Goal: Transaction & Acquisition: Purchase product/service

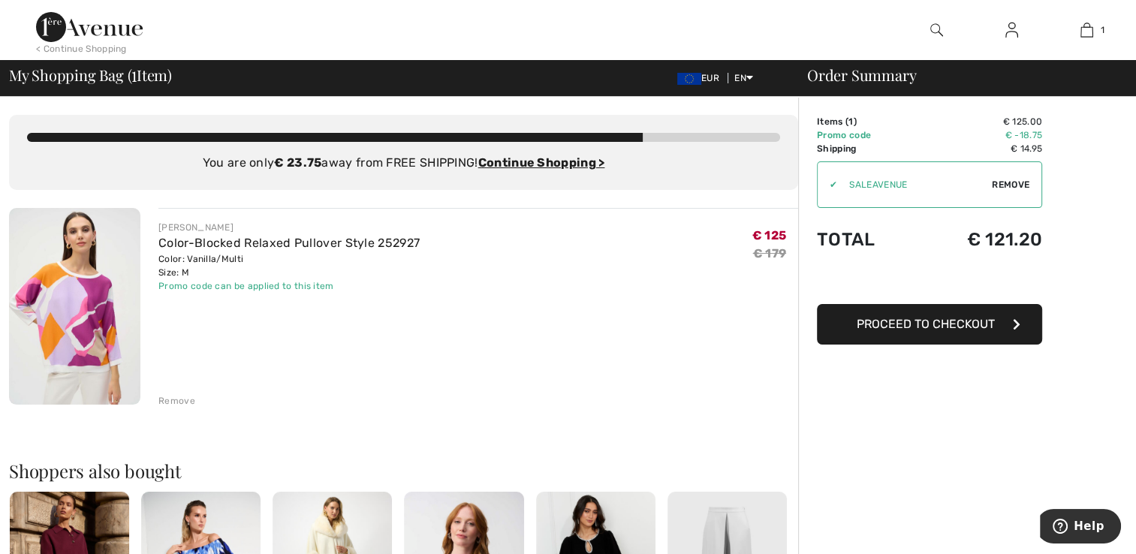
click at [874, 329] on span "Proceed to Checkout" at bounding box center [926, 324] width 138 height 14
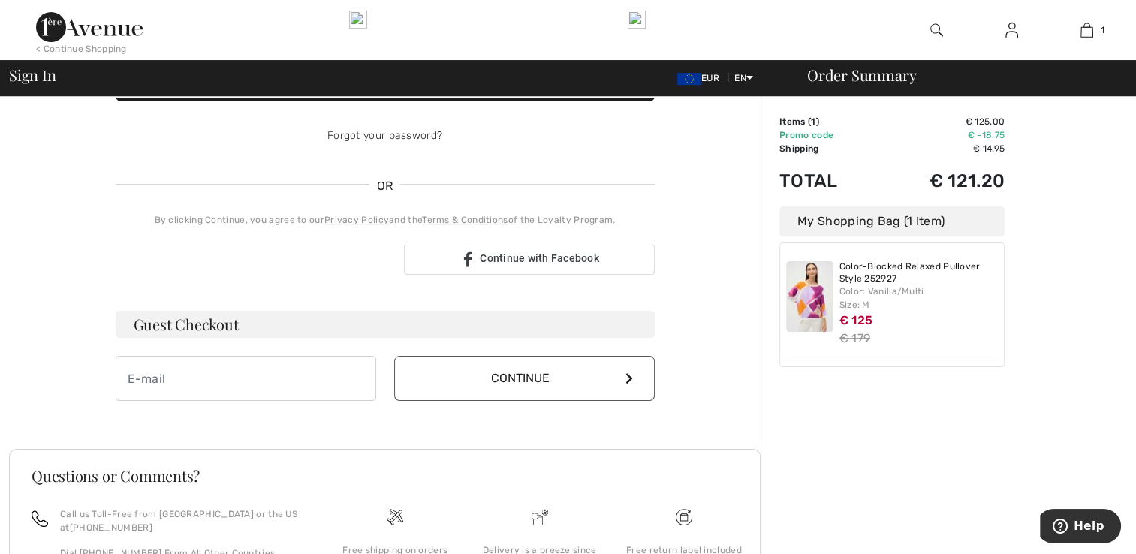
scroll to position [225, 0]
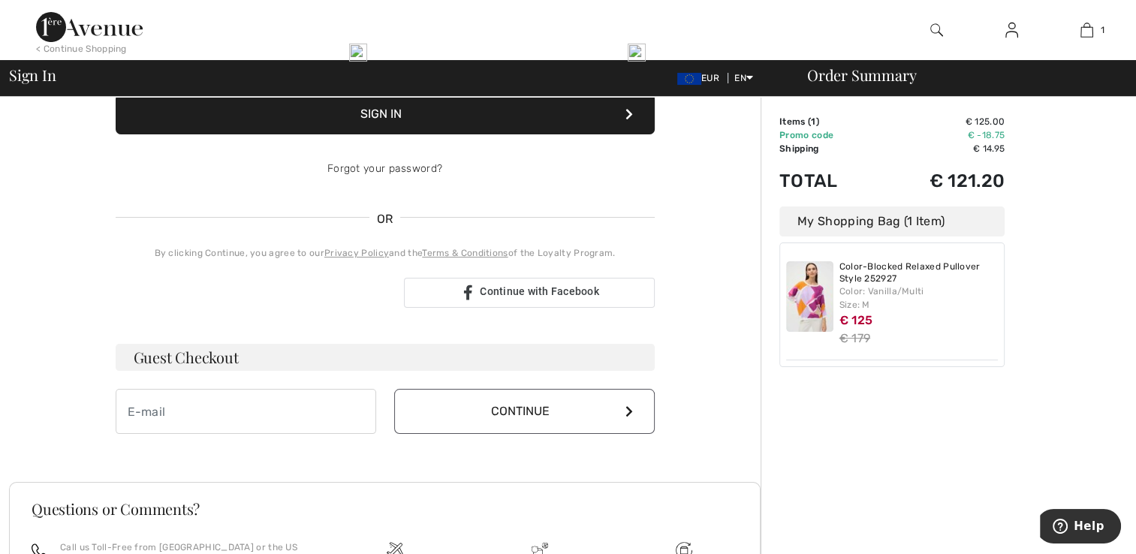
click at [534, 410] on button "Continue" at bounding box center [524, 411] width 261 height 45
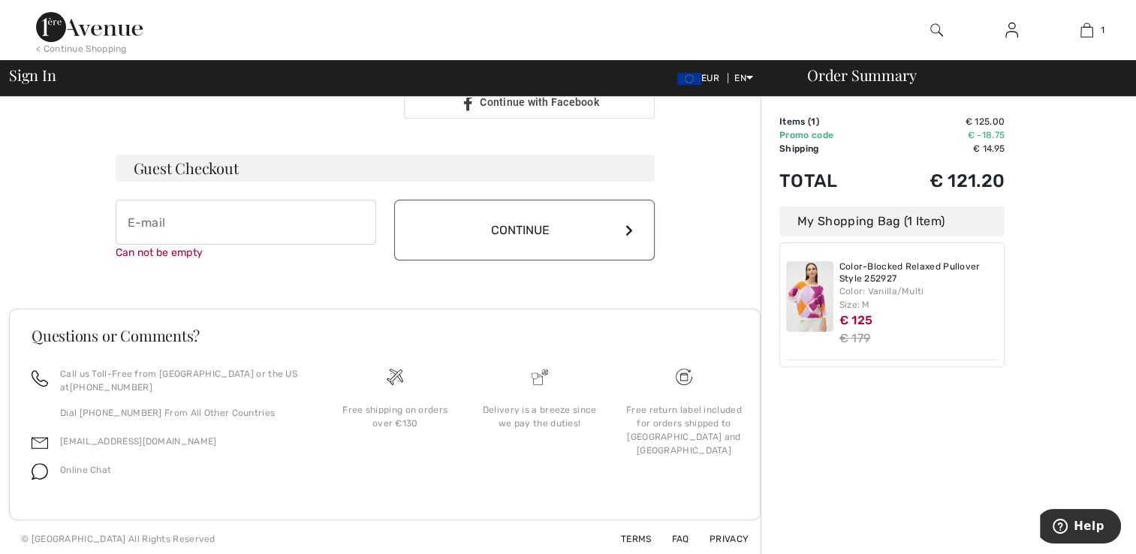
scroll to position [417, 0]
click at [527, 234] on button "Continue" at bounding box center [524, 227] width 261 height 61
click at [182, 216] on input "email" at bounding box center [246, 219] width 261 height 45
type input "[EMAIL_ADDRESS][DOMAIN_NAME]"
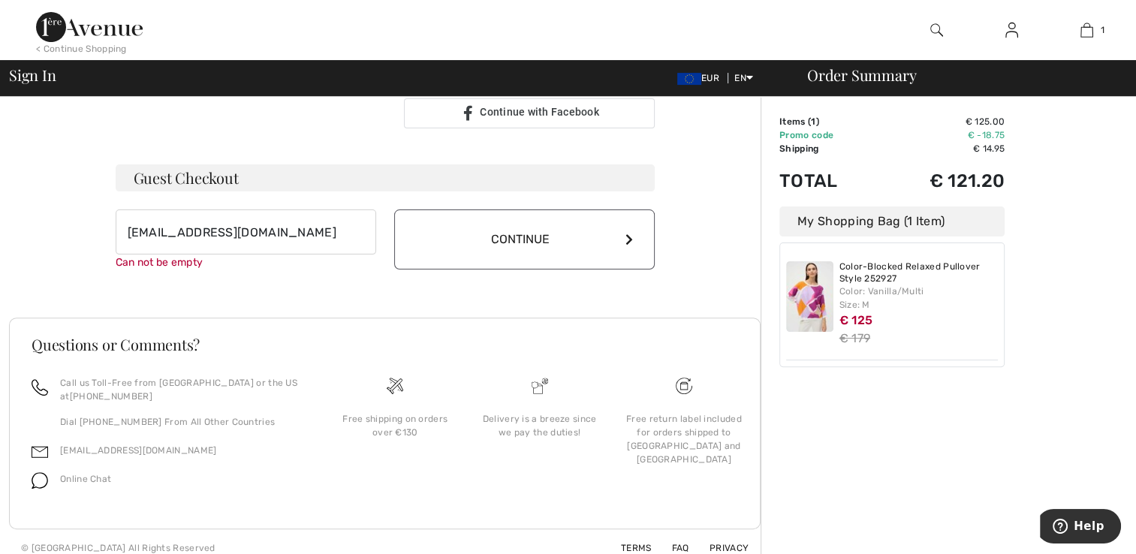
click at [577, 233] on button "Continue" at bounding box center [524, 240] width 261 height 60
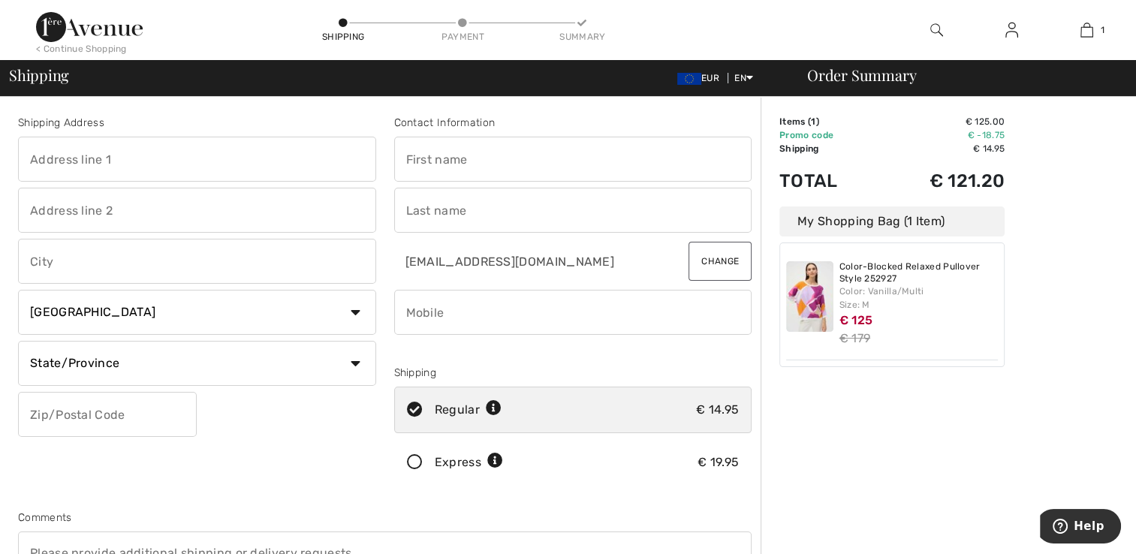
click at [50, 161] on input "text" at bounding box center [197, 159] width 358 height 45
type input "50, Draycott Park, The Draycott"
type input "#10-01 The Draycott"
type input "Singapore"
select select "SG"
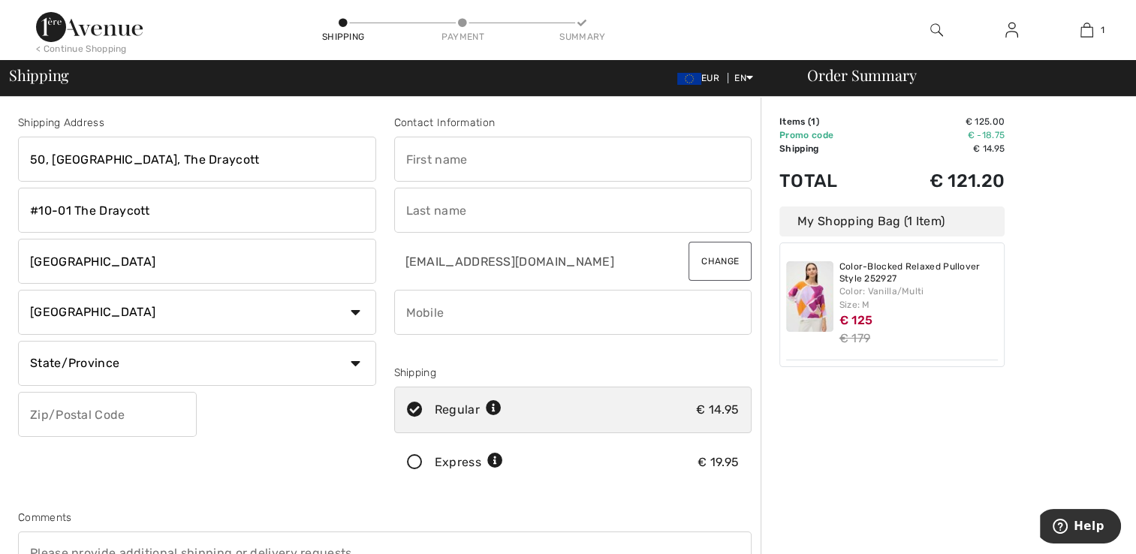
type input "259396"
type input "Yiu Kiang Euleen"
type input "Goh"
type input "96676986"
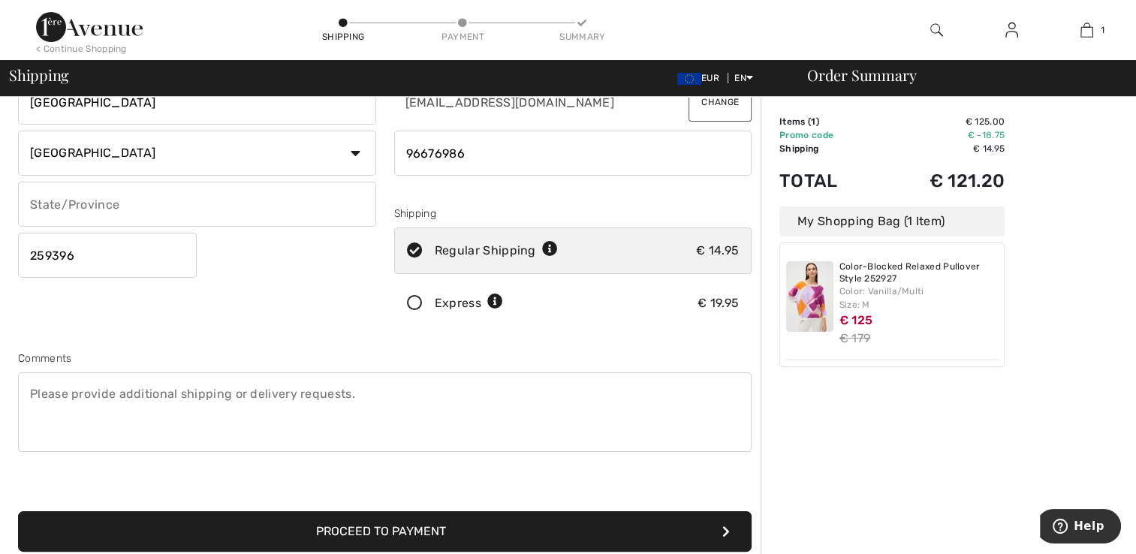
scroll to position [225, 0]
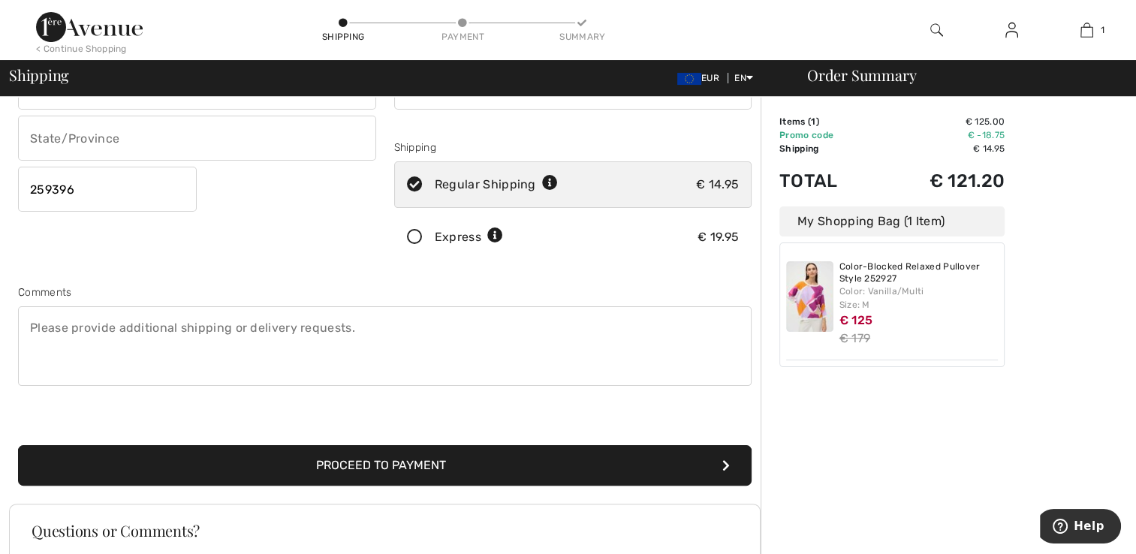
click at [409, 464] on button "Proceed to Payment" at bounding box center [385, 465] width 734 height 41
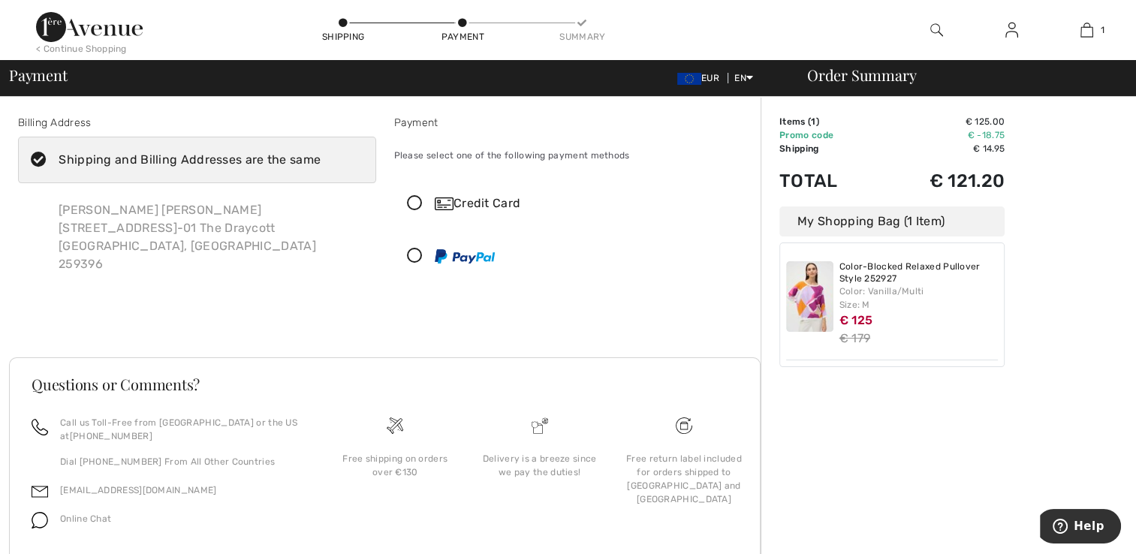
click at [412, 207] on icon at bounding box center [415, 204] width 40 height 16
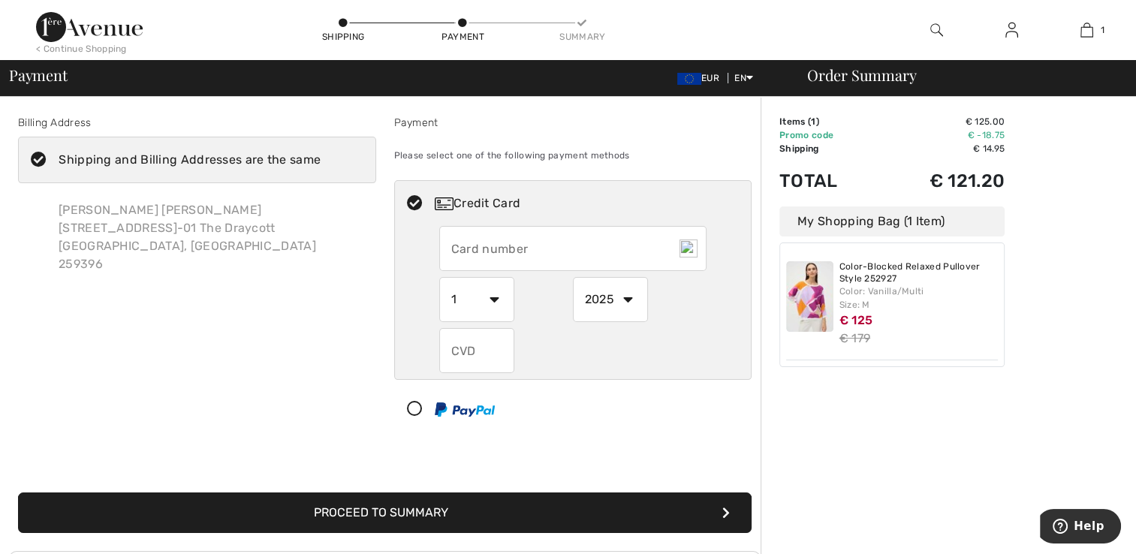
click at [550, 248] on input "text" at bounding box center [572, 248] width 267 height 45
type input "5400420030646983"
select select "2030"
type input "895"
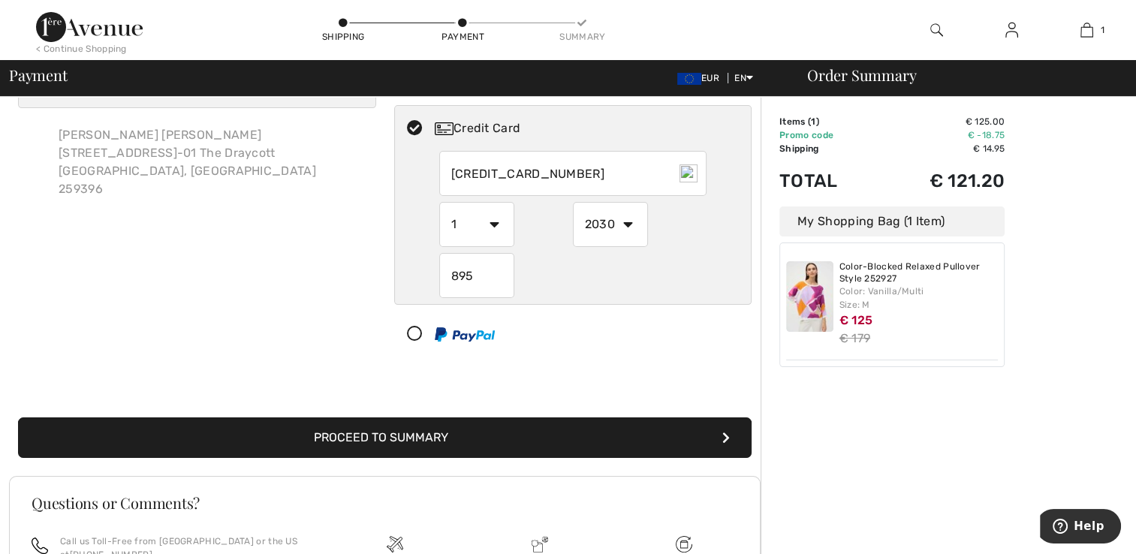
click at [418, 443] on button "Proceed to Summary" at bounding box center [385, 438] width 734 height 41
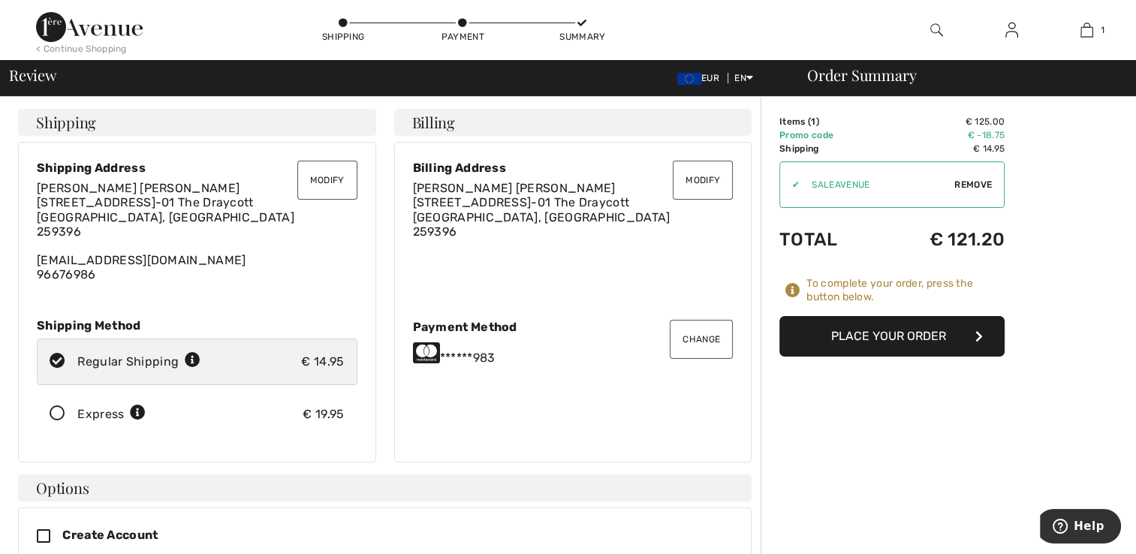
click at [894, 336] on button "Place Your Order" at bounding box center [891, 336] width 225 height 41
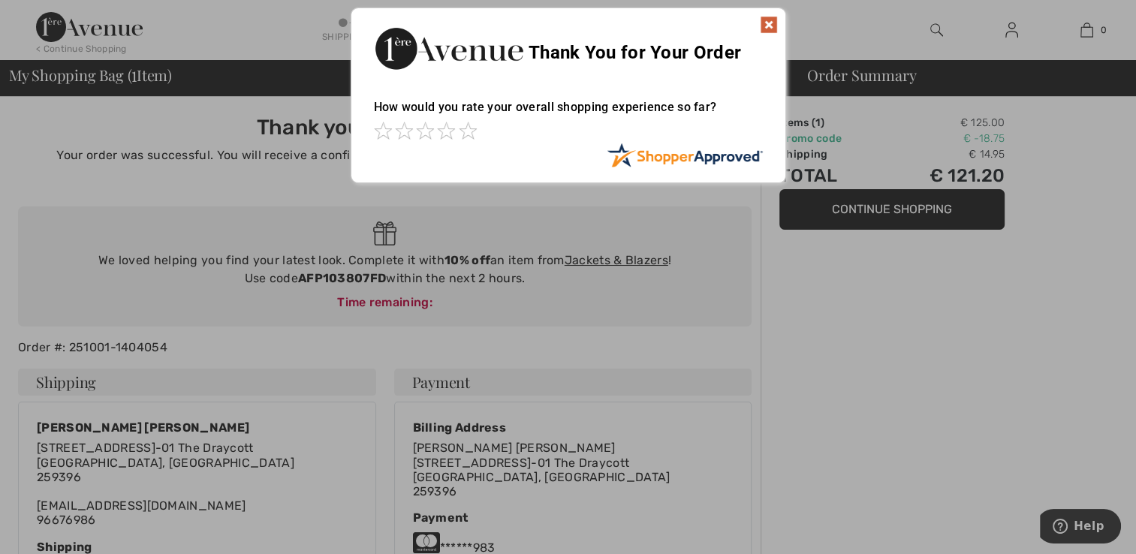
click at [767, 20] on img at bounding box center [769, 25] width 18 height 18
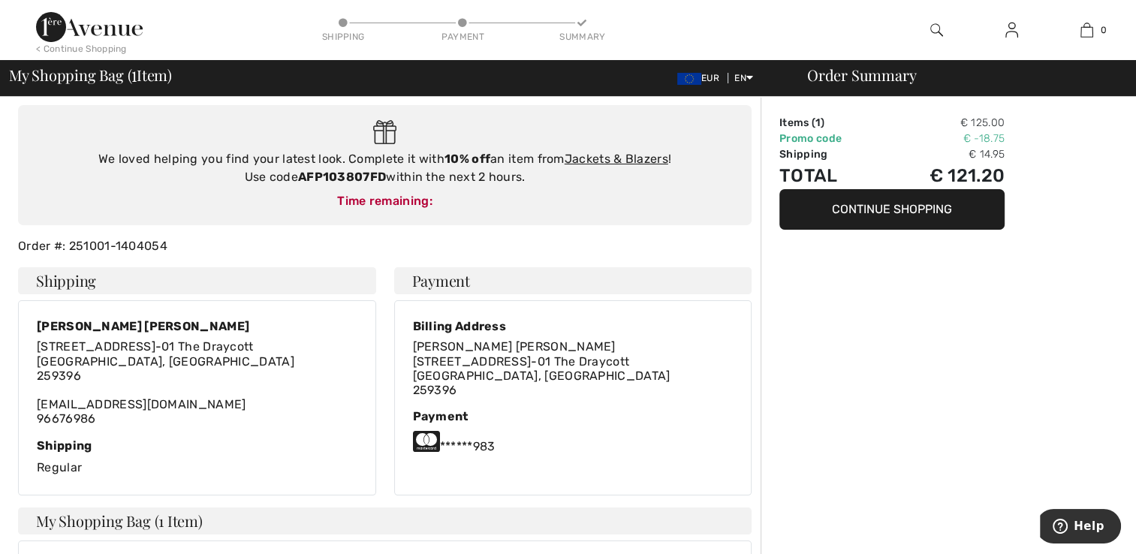
scroll to position [75, 0]
